Goal: Entertainment & Leisure: Consume media (video, audio)

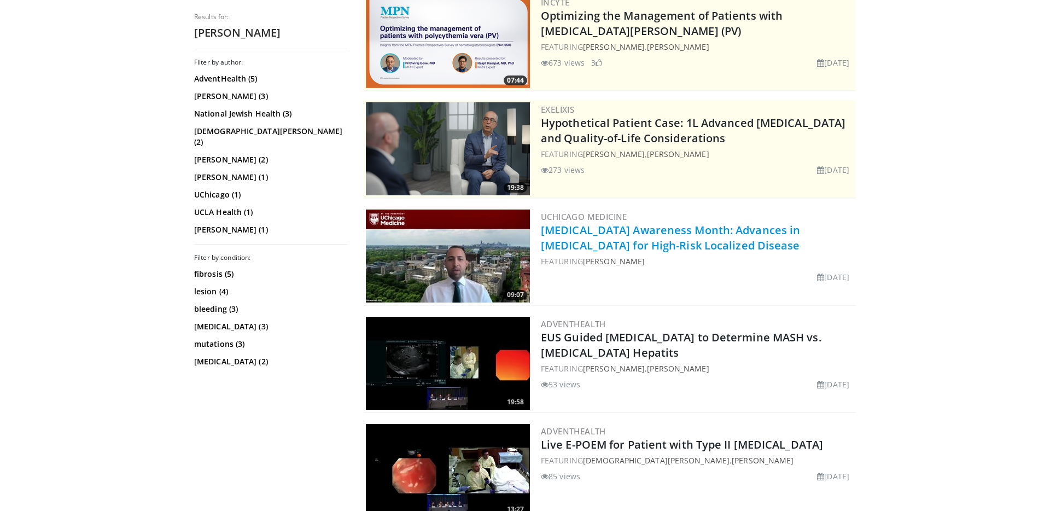
scroll to position [133, 0]
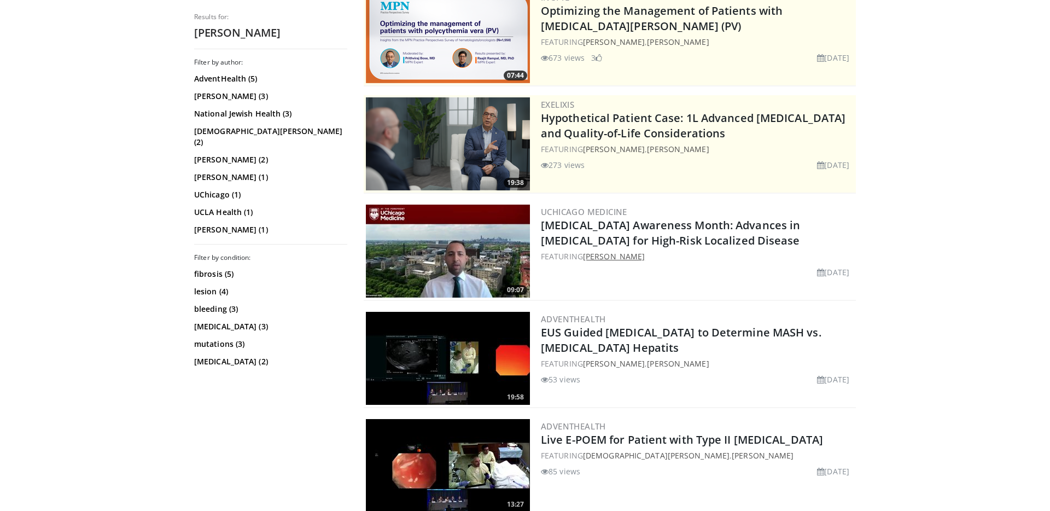
click at [627, 261] on link "[PERSON_NAME]" at bounding box center [614, 256] width 62 height 10
click at [497, 275] on img at bounding box center [448, 251] width 164 height 93
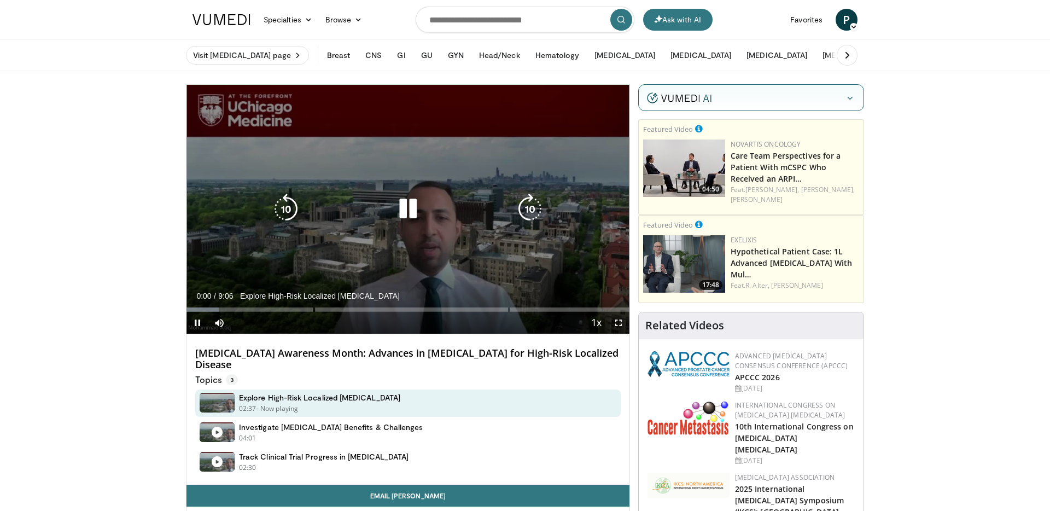
click at [403, 210] on icon "Video Player" at bounding box center [408, 209] width 31 height 31
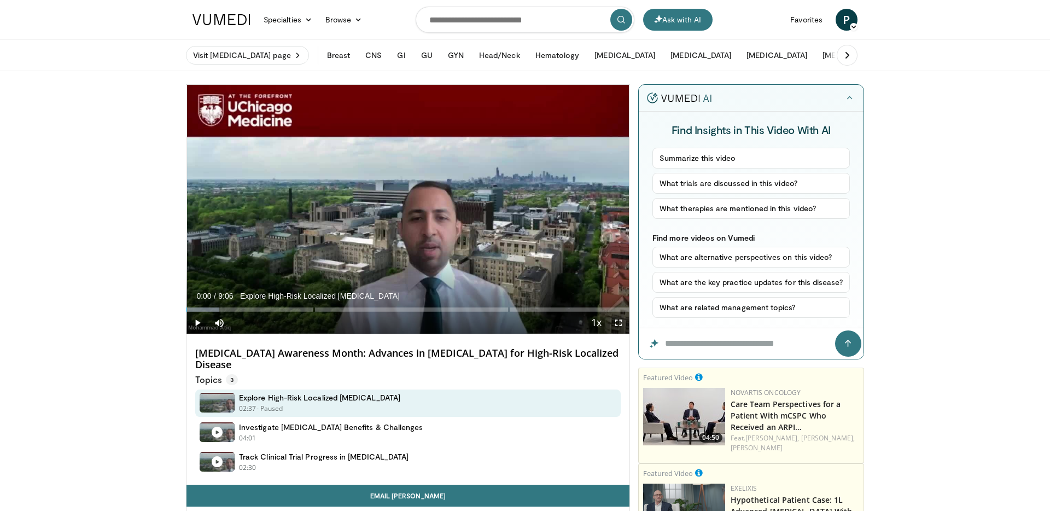
drag, startPoint x: 142, startPoint y: 146, endPoint x: 140, endPoint y: 165, distance: 19.8
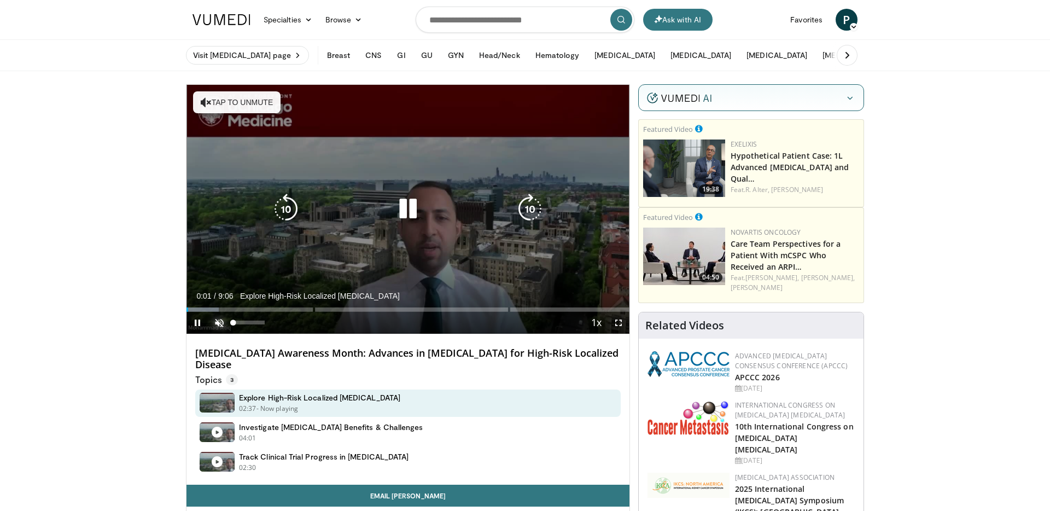
click at [217, 317] on span "Video Player" at bounding box center [219, 323] width 22 height 22
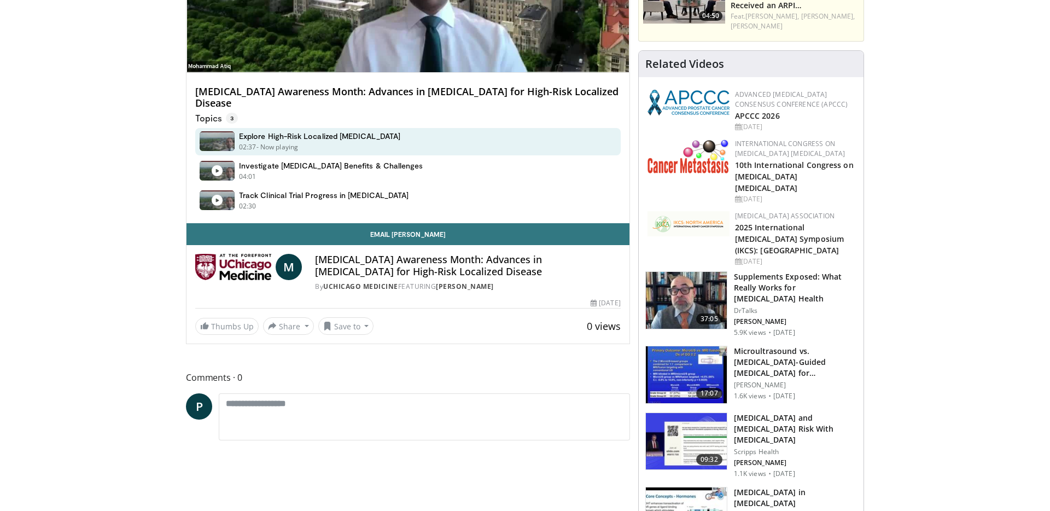
scroll to position [280, 0]
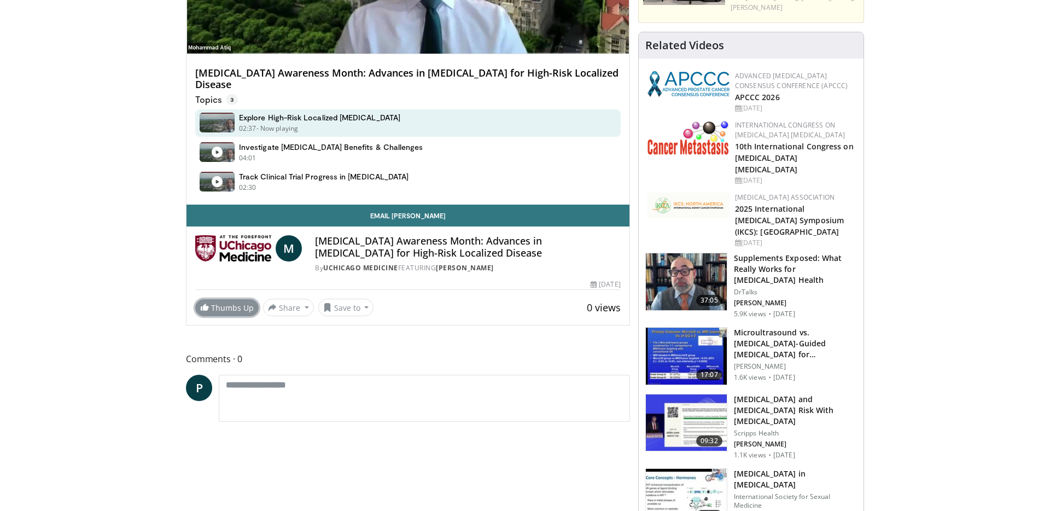
click at [221, 311] on link "Thumbs Up" at bounding box center [226, 307] width 63 height 17
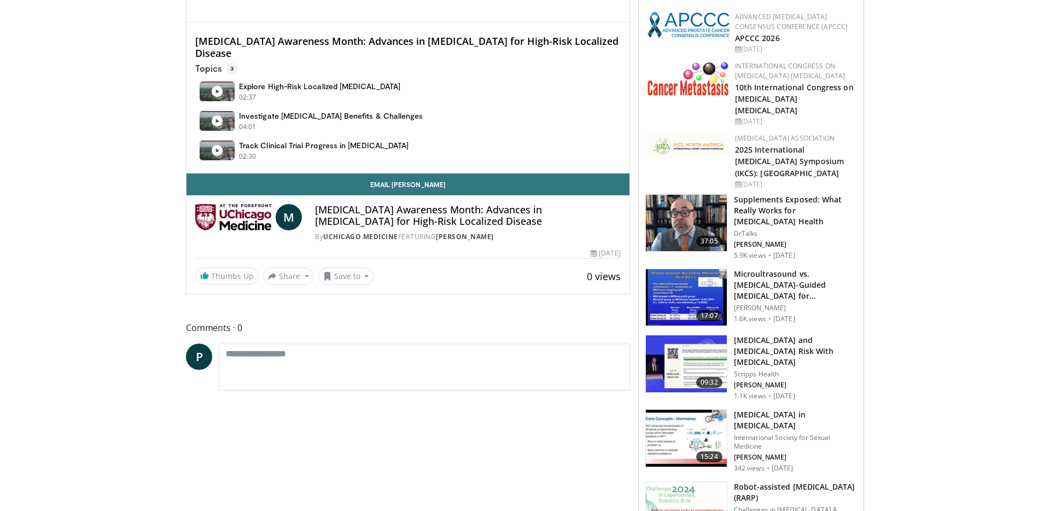
scroll to position [280, 0]
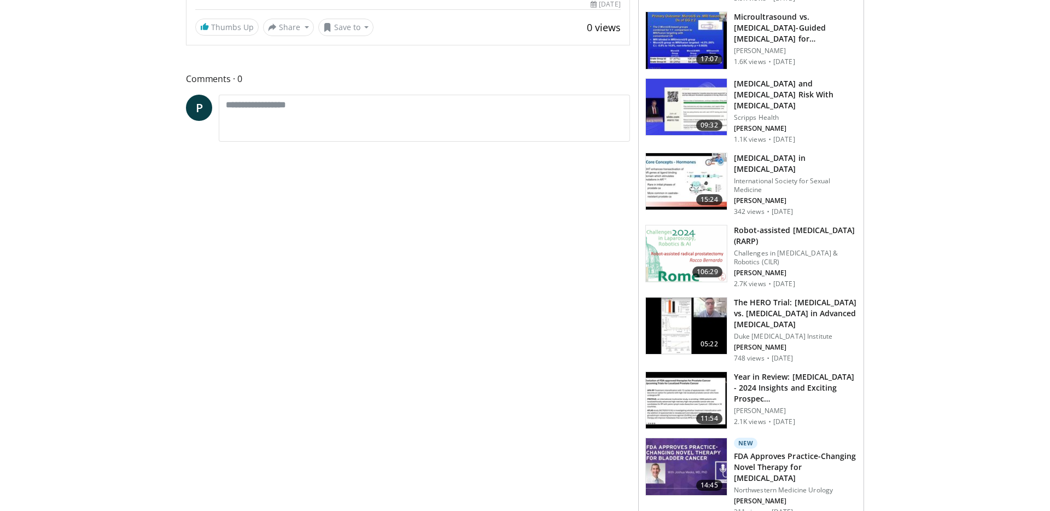
scroll to position [280, 0]
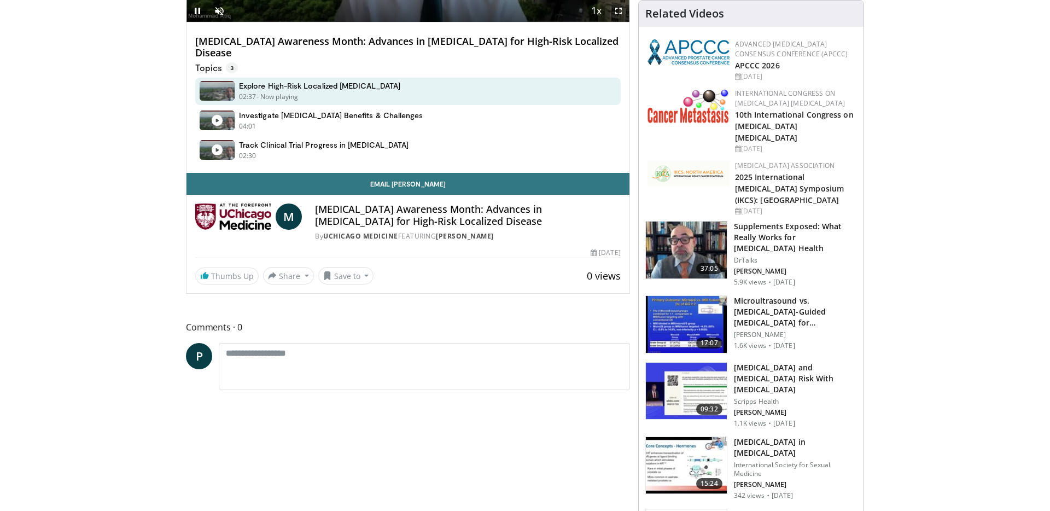
scroll to position [280, 0]
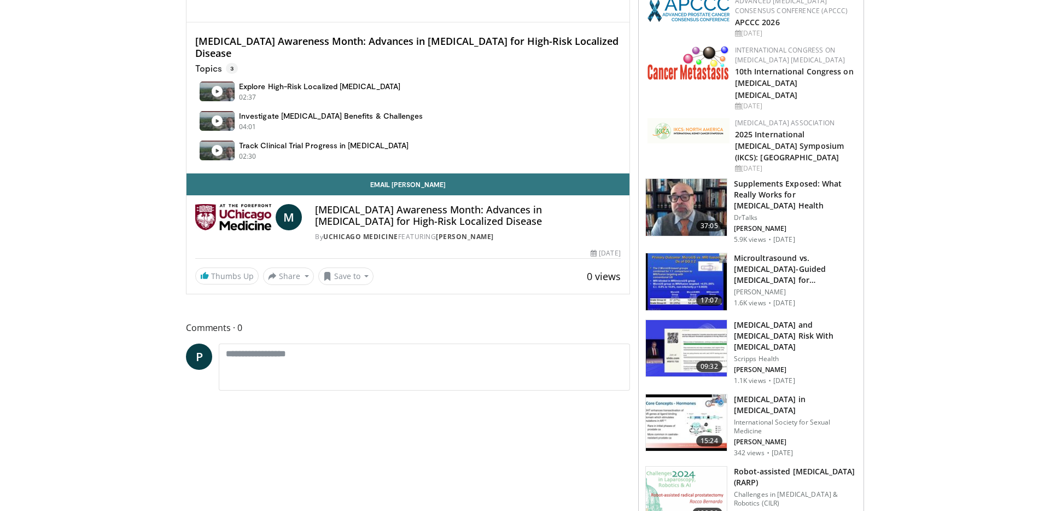
scroll to position [280, 0]
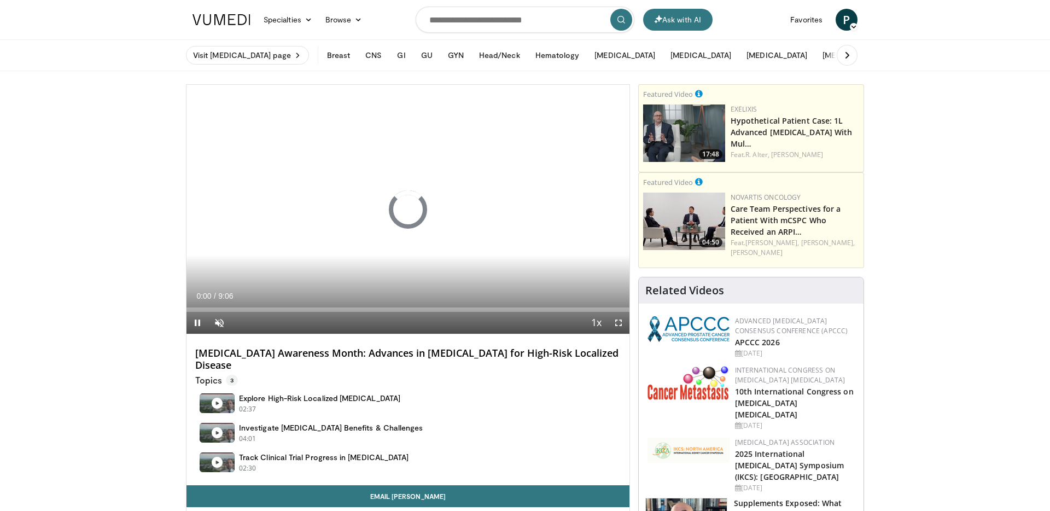
scroll to position [280, 0]
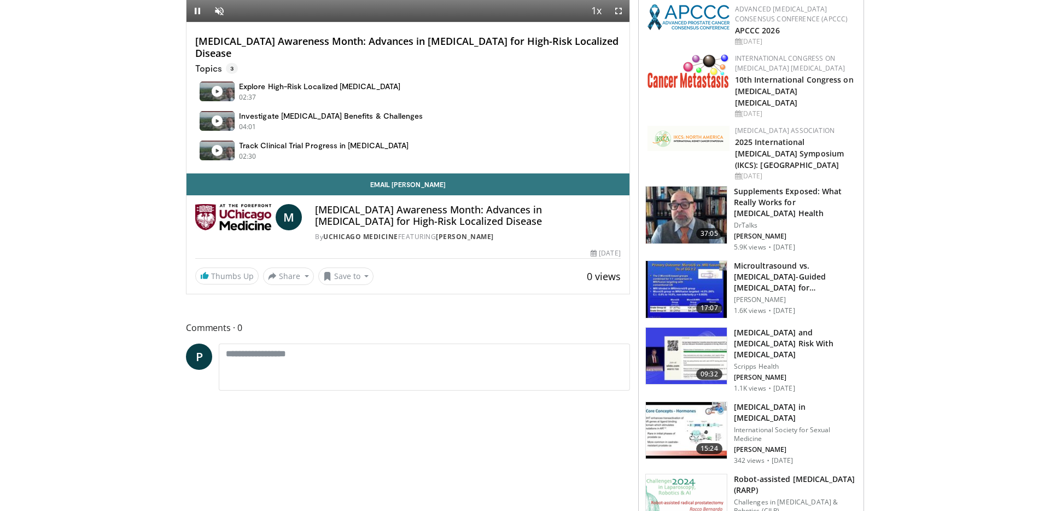
scroll to position [280, 0]
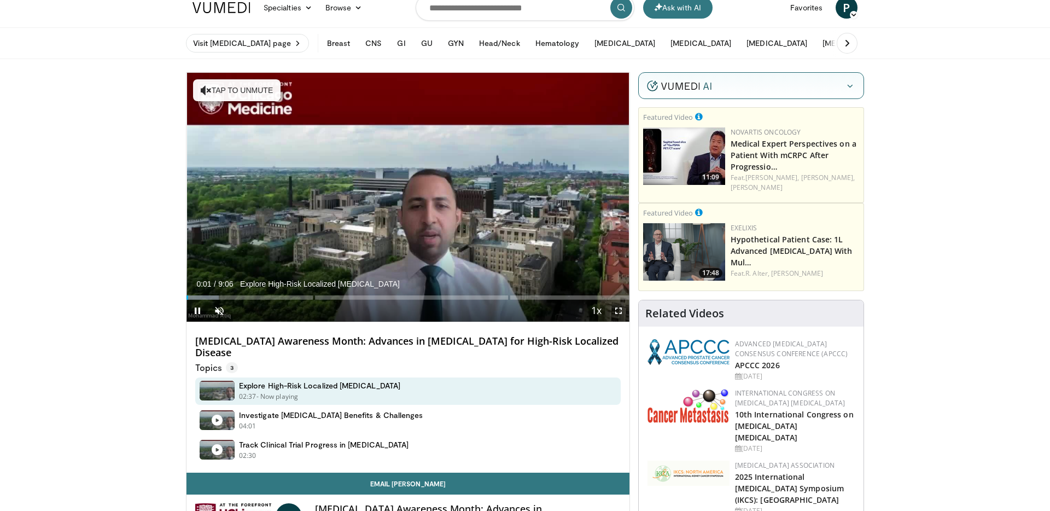
scroll to position [9, 0]
